Goal: Task Accomplishment & Management: Manage account settings

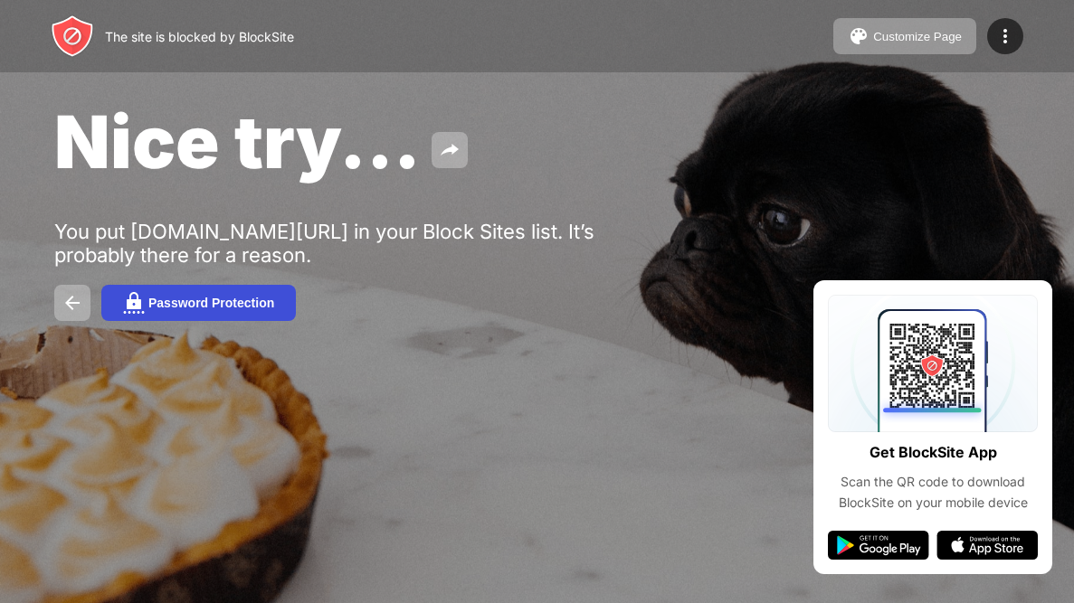
click at [175, 310] on div "Password Protection" at bounding box center [211, 303] width 126 height 14
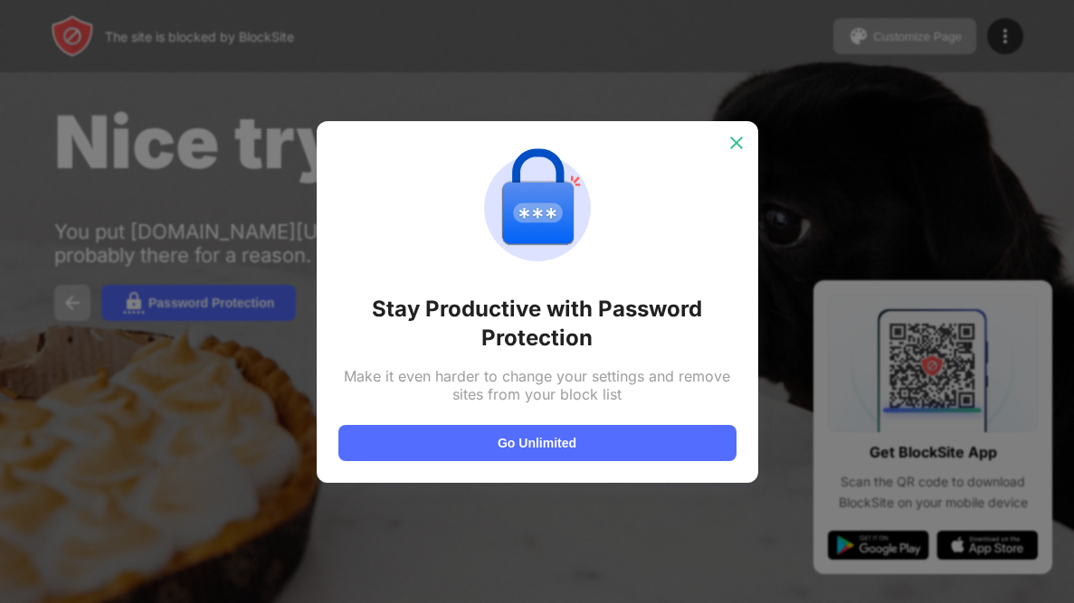
click at [739, 139] on img at bounding box center [736, 143] width 18 height 18
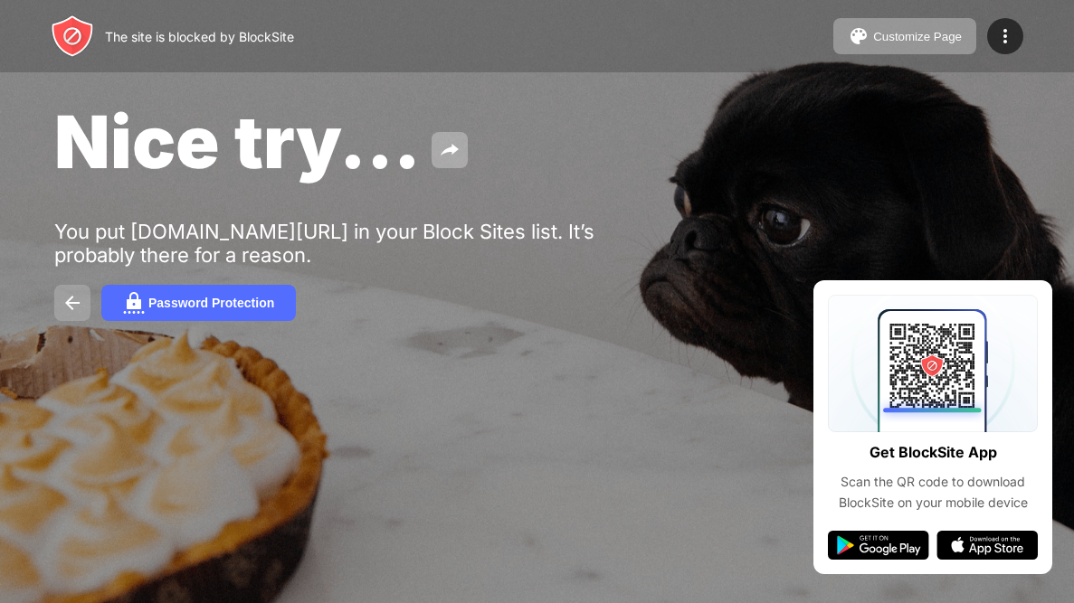
click at [57, 321] on button at bounding box center [72, 303] width 36 height 36
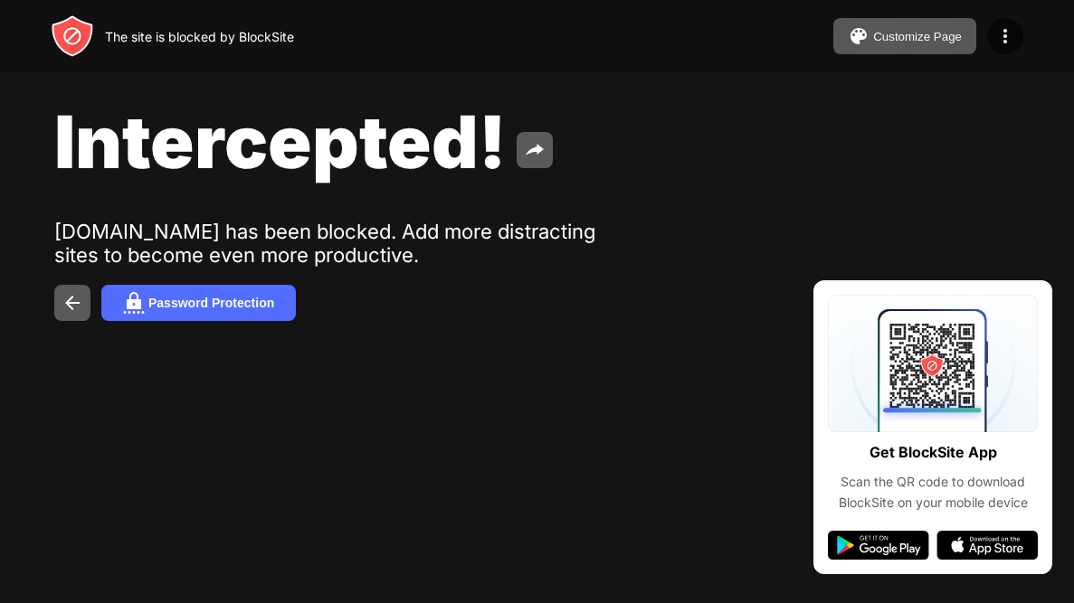
click at [468, 310] on div "Password Protection" at bounding box center [536, 303] width 965 height 36
click at [71, 303] on img at bounding box center [73, 303] width 22 height 22
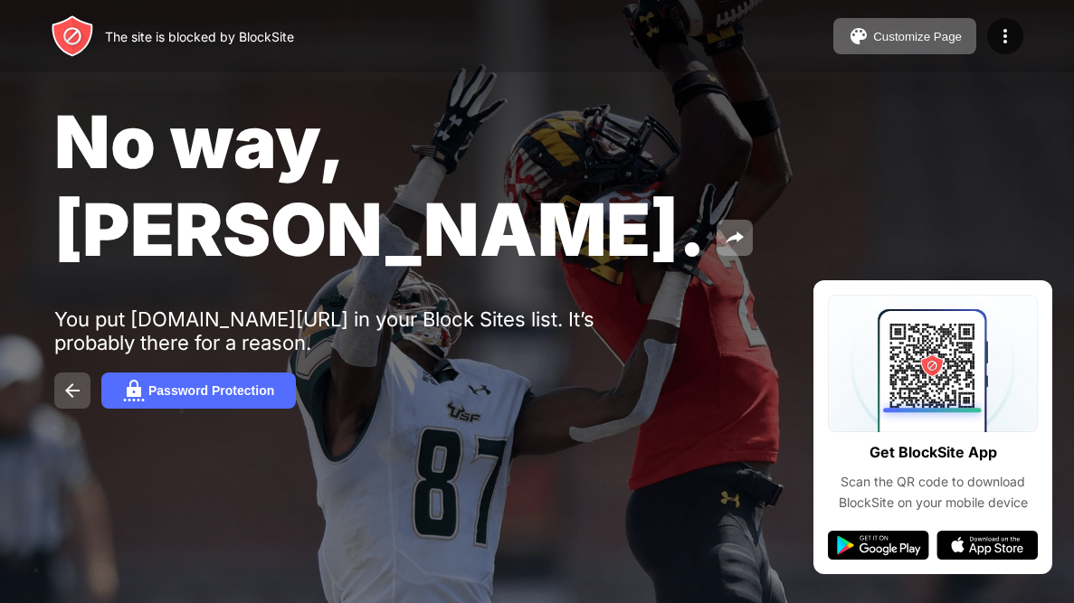
click at [71, 380] on img at bounding box center [73, 391] width 22 height 22
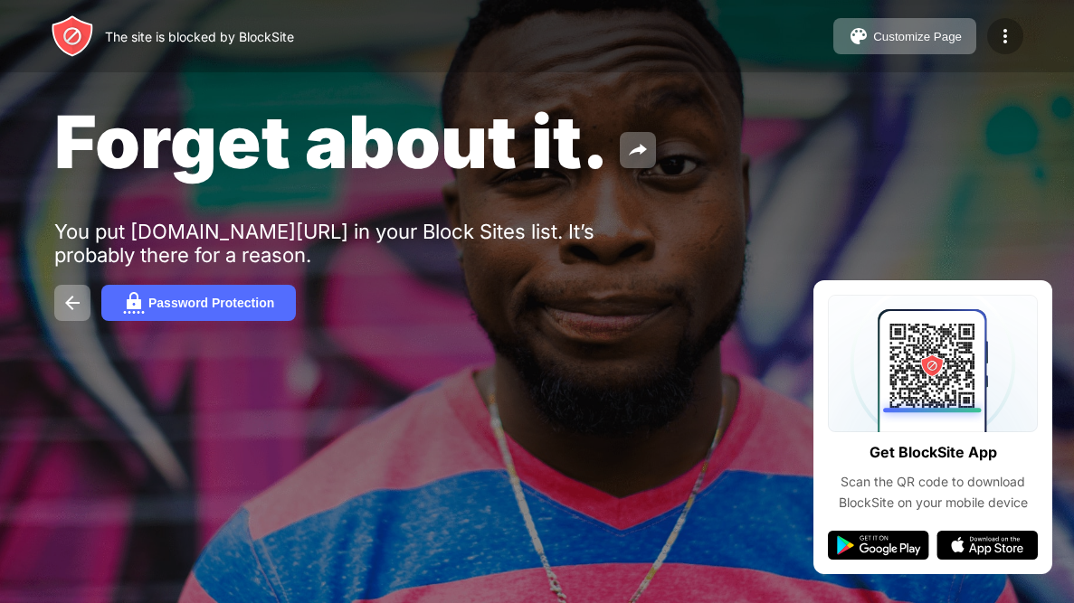
click at [1008, 34] on img at bounding box center [1005, 36] width 22 height 22
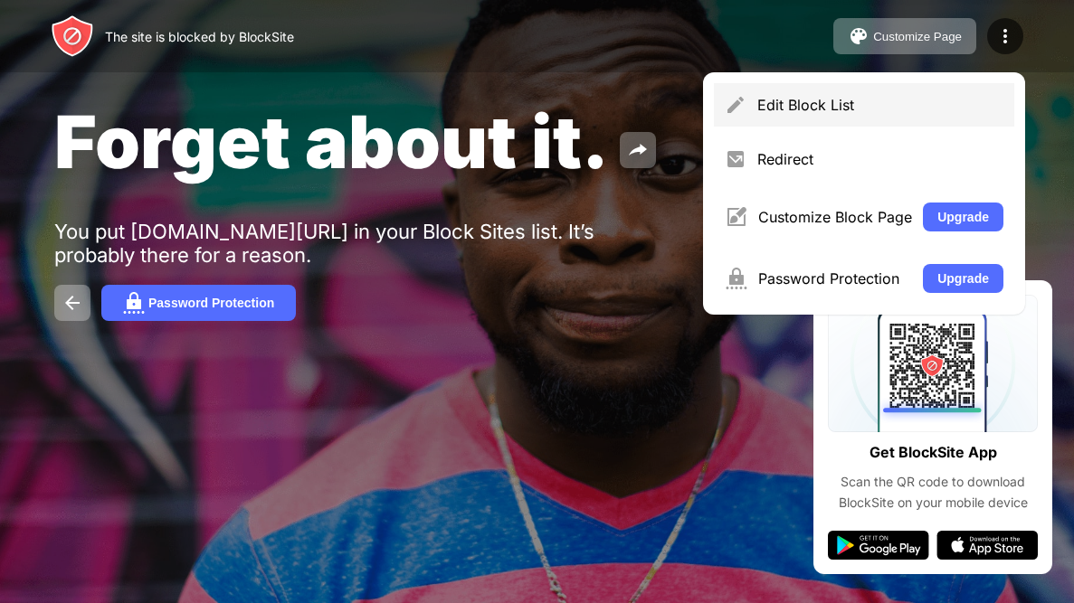
click at [883, 115] on div "Edit Block List" at bounding box center [864, 104] width 300 height 43
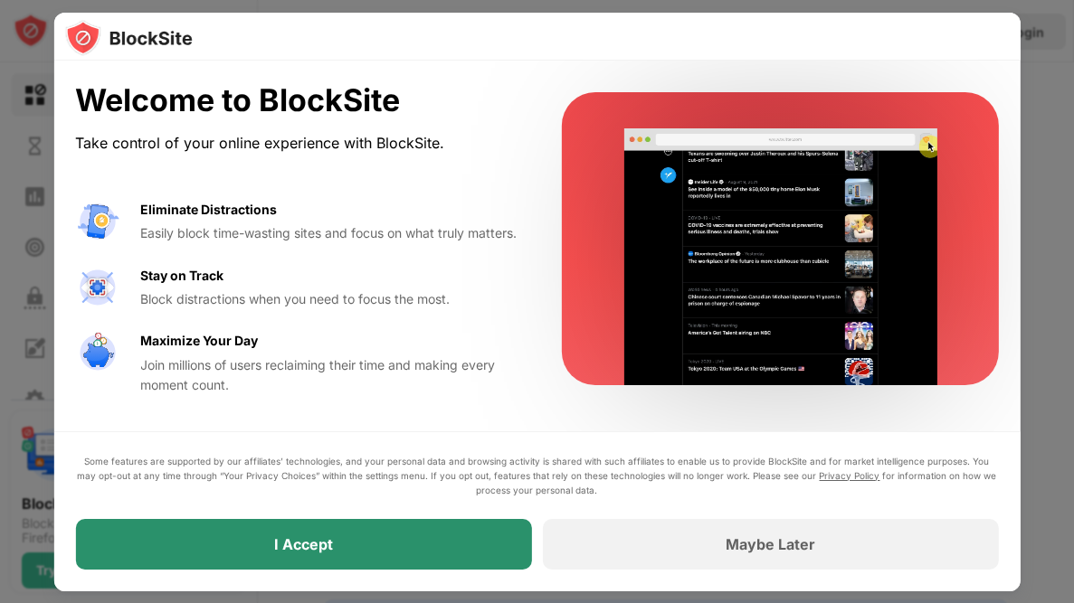
click at [501, 544] on div "I Accept" at bounding box center [303, 544] width 456 height 51
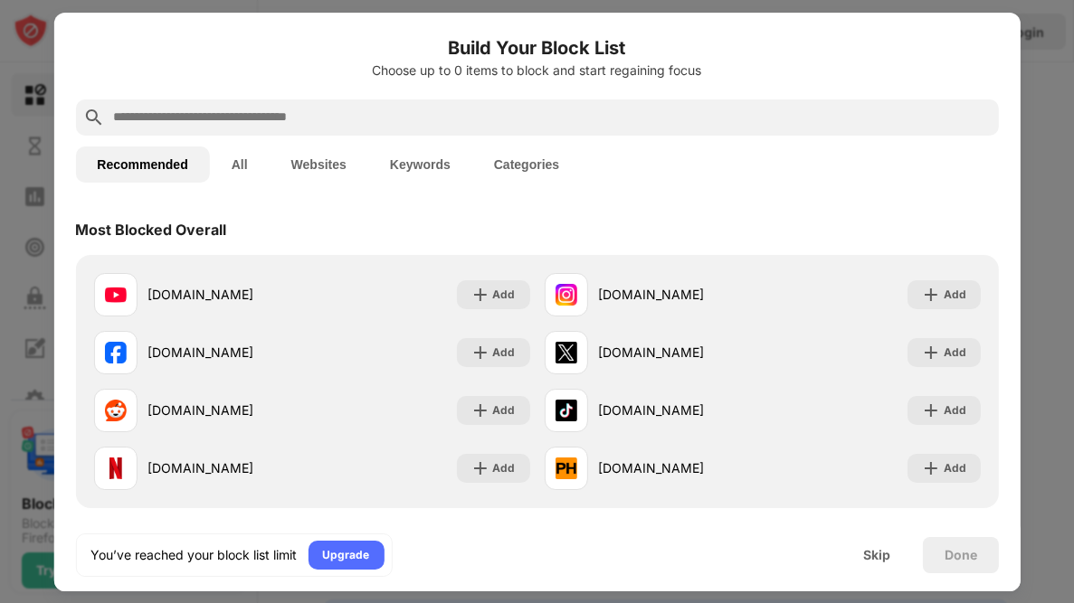
click at [239, 166] on button "All" at bounding box center [240, 165] width 60 height 36
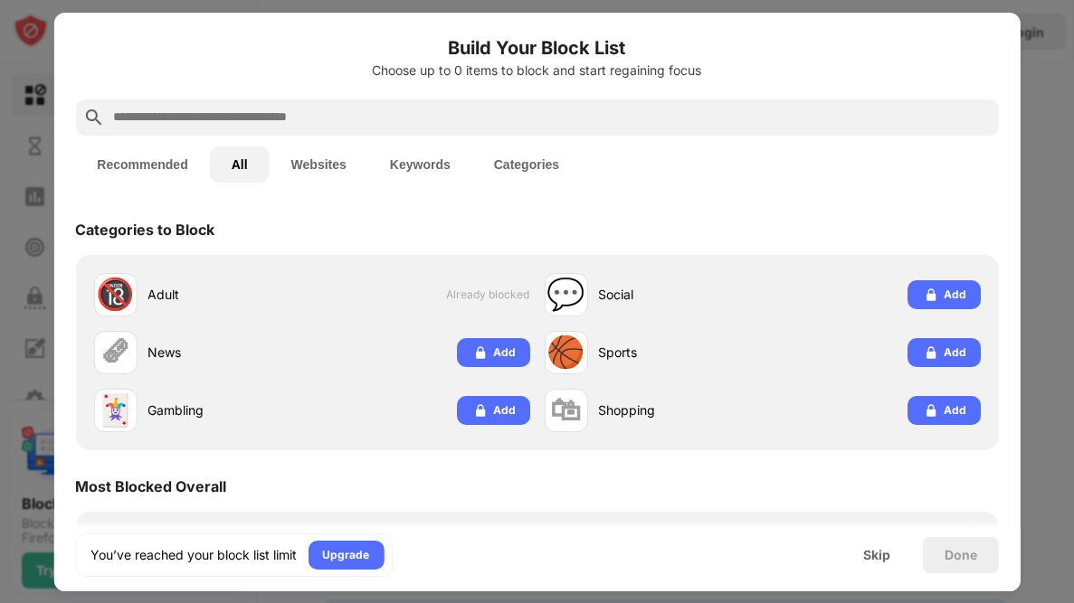
click at [886, 553] on div "Skip" at bounding box center [876, 555] width 27 height 14
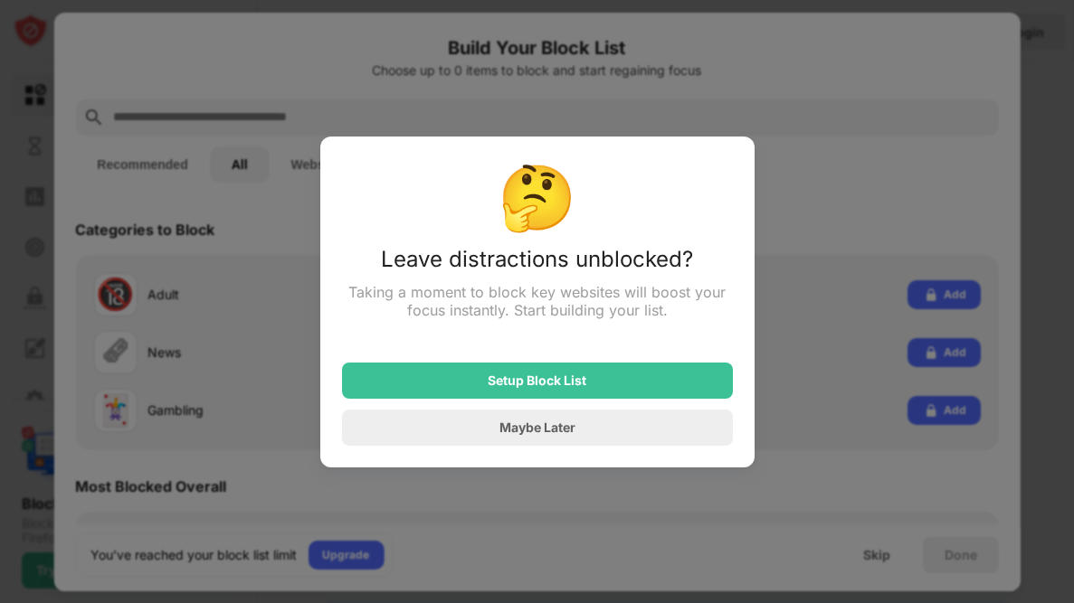
click at [669, 423] on div "Maybe Later" at bounding box center [537, 428] width 391 height 36
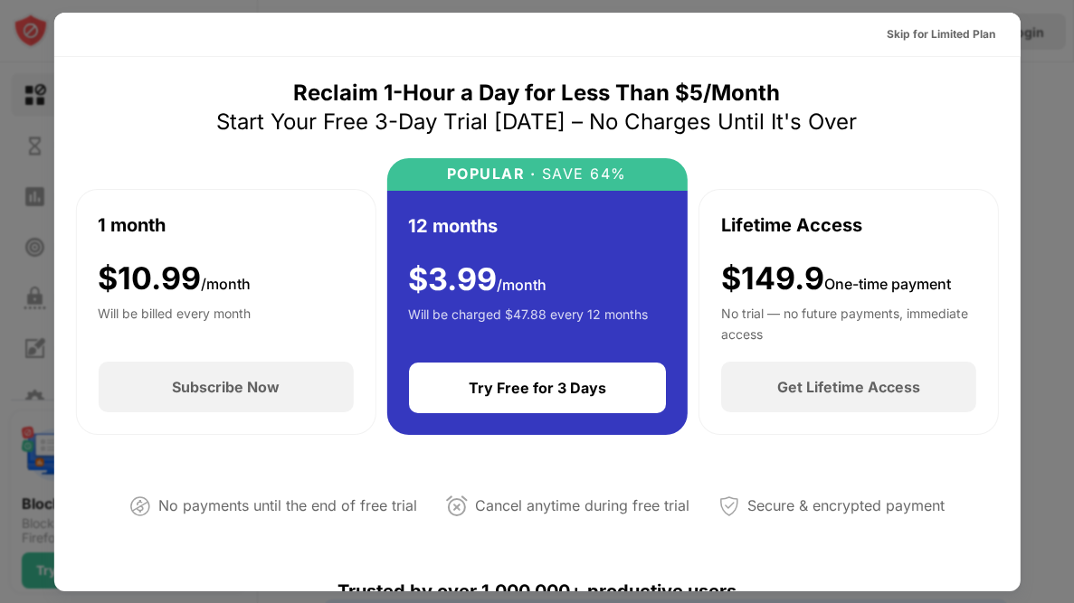
click at [30, 53] on div at bounding box center [537, 301] width 1074 height 603
click at [971, 33] on div "Skip for Limited Plan" at bounding box center [940, 34] width 109 height 18
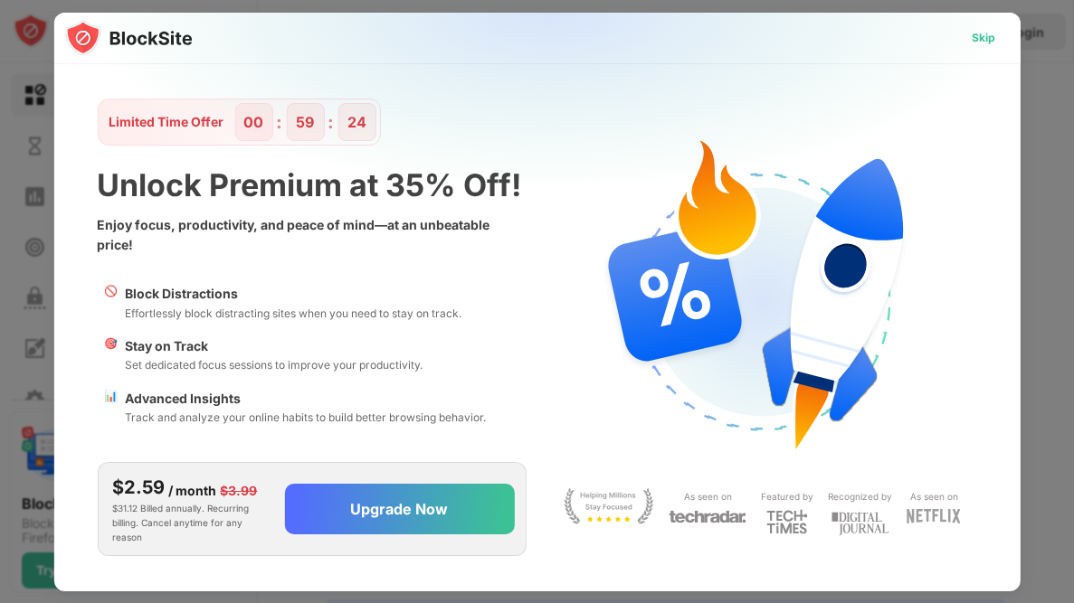
click at [971, 33] on div "Skip" at bounding box center [983, 38] width 24 height 18
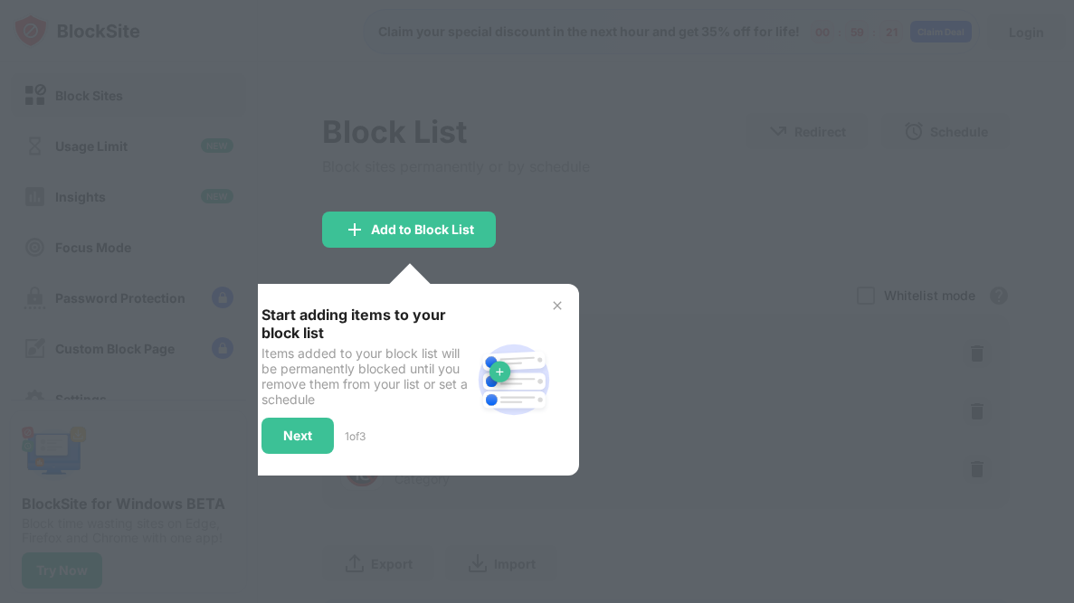
click at [554, 305] on img at bounding box center [557, 305] width 14 height 14
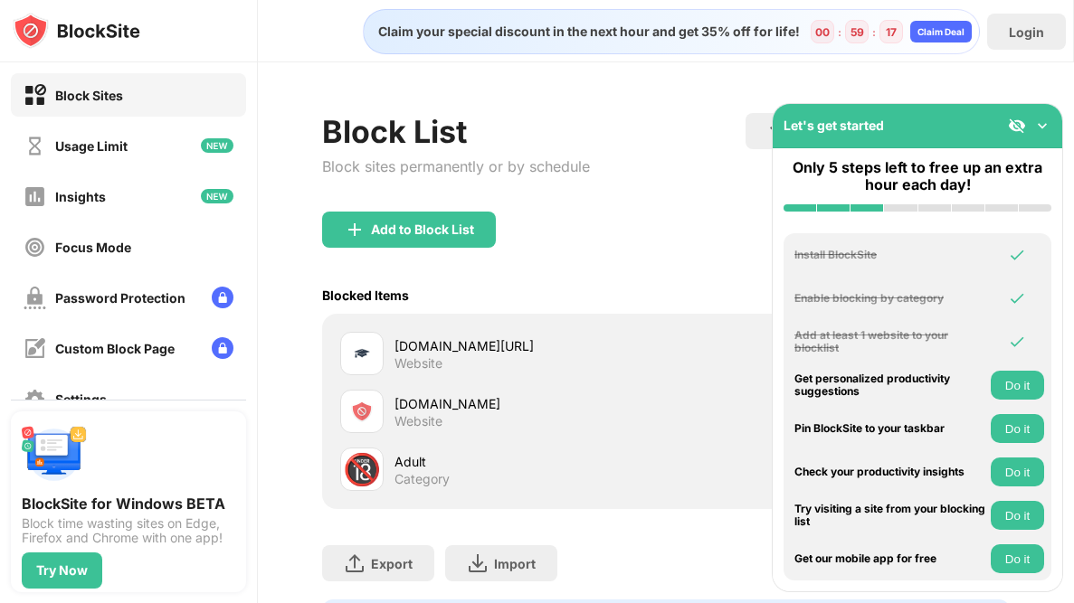
click at [1043, 118] on img at bounding box center [1042, 126] width 18 height 18
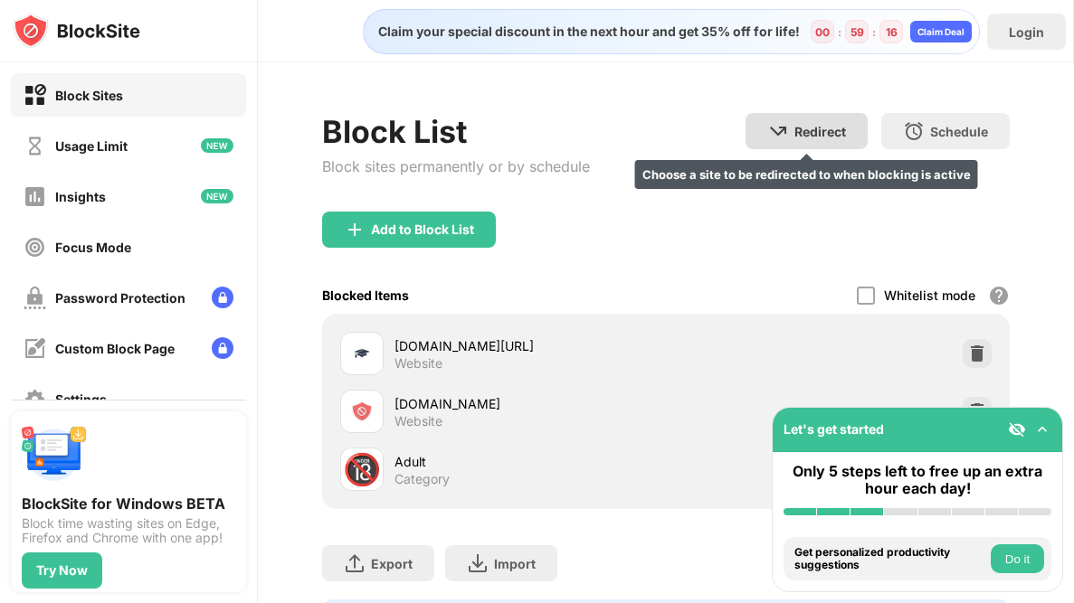
scroll to position [78, 0]
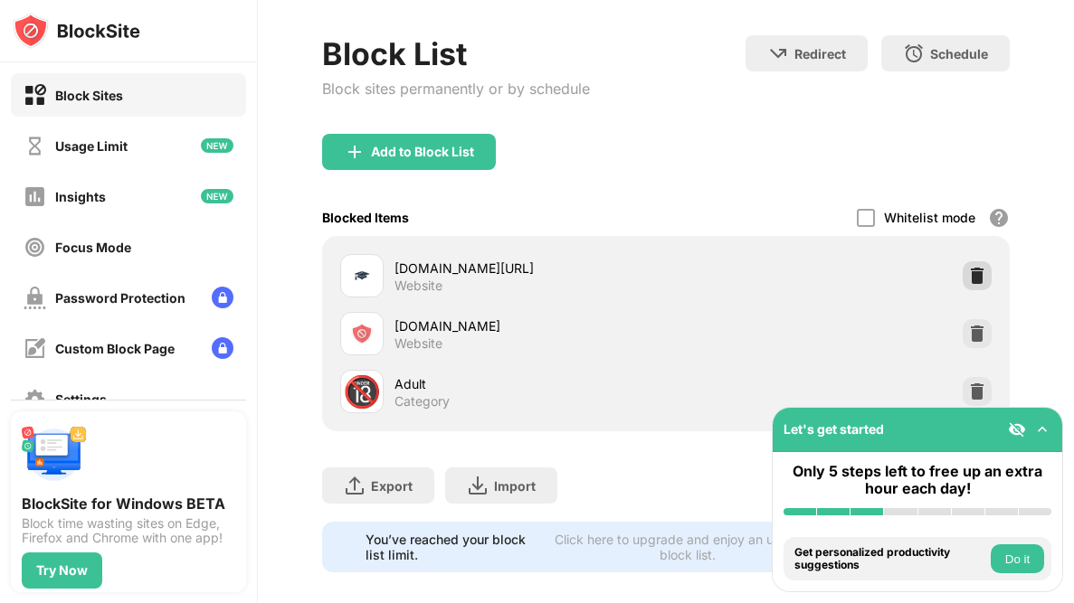
click at [982, 279] on img at bounding box center [977, 276] width 18 height 18
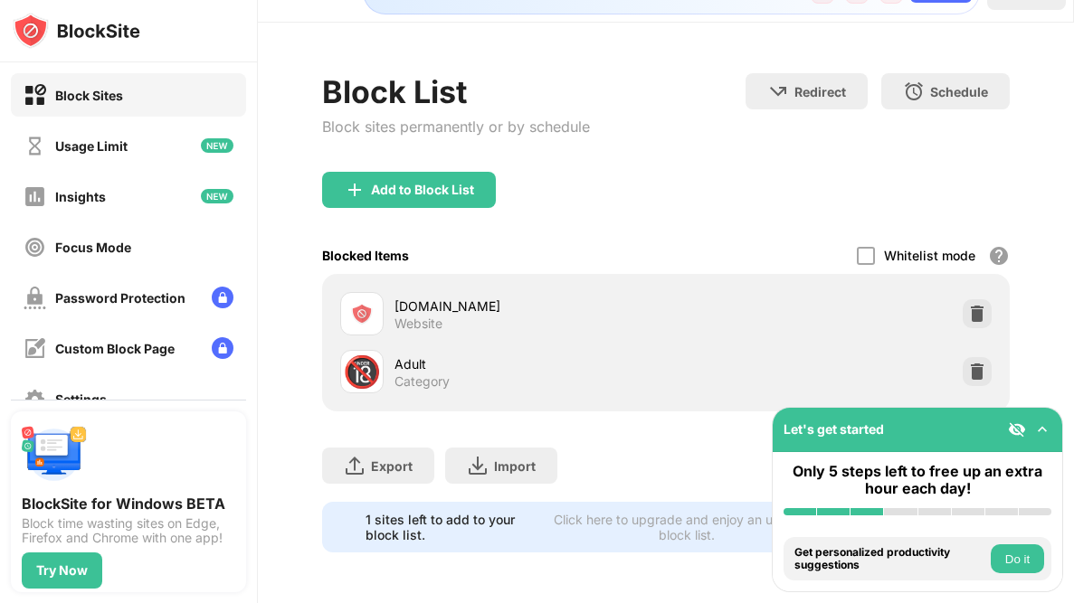
scroll to position [38, 0]
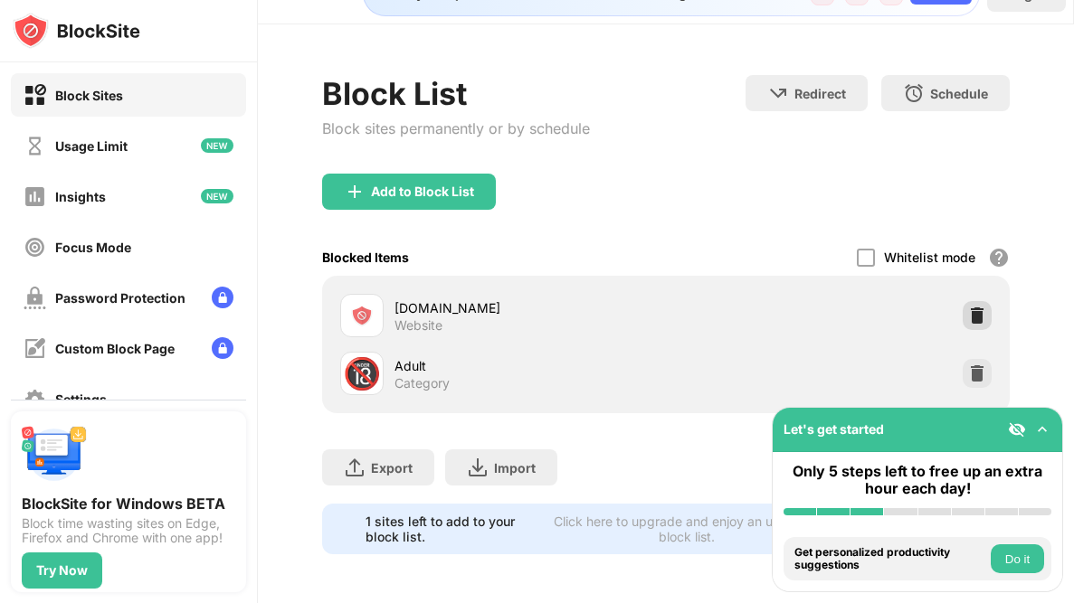
click at [975, 302] on div at bounding box center [976, 315] width 29 height 29
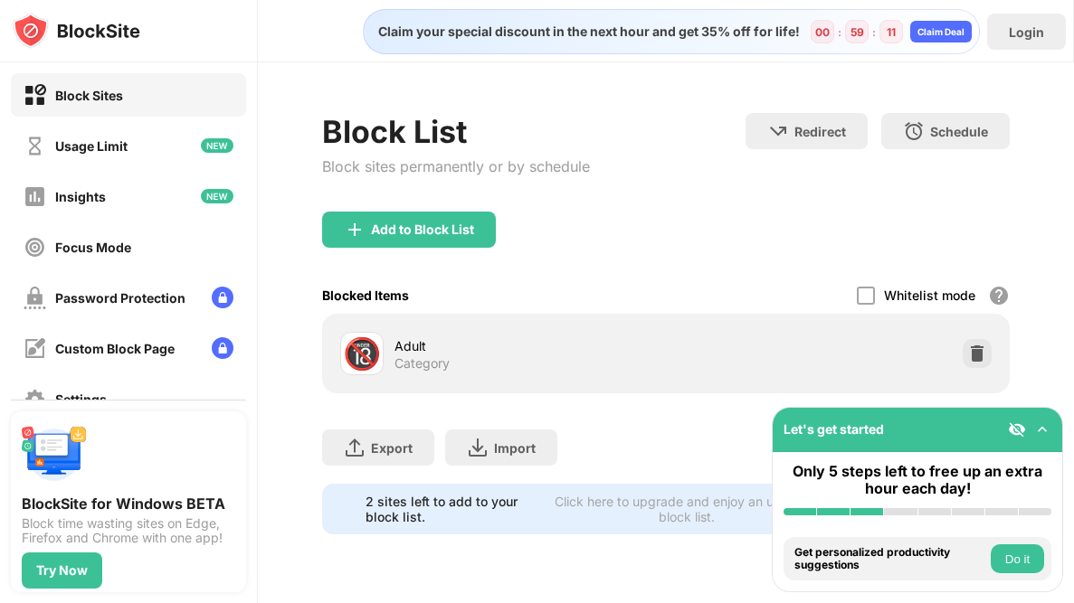
scroll to position [0, 0]
